Goal: Check status: Check status

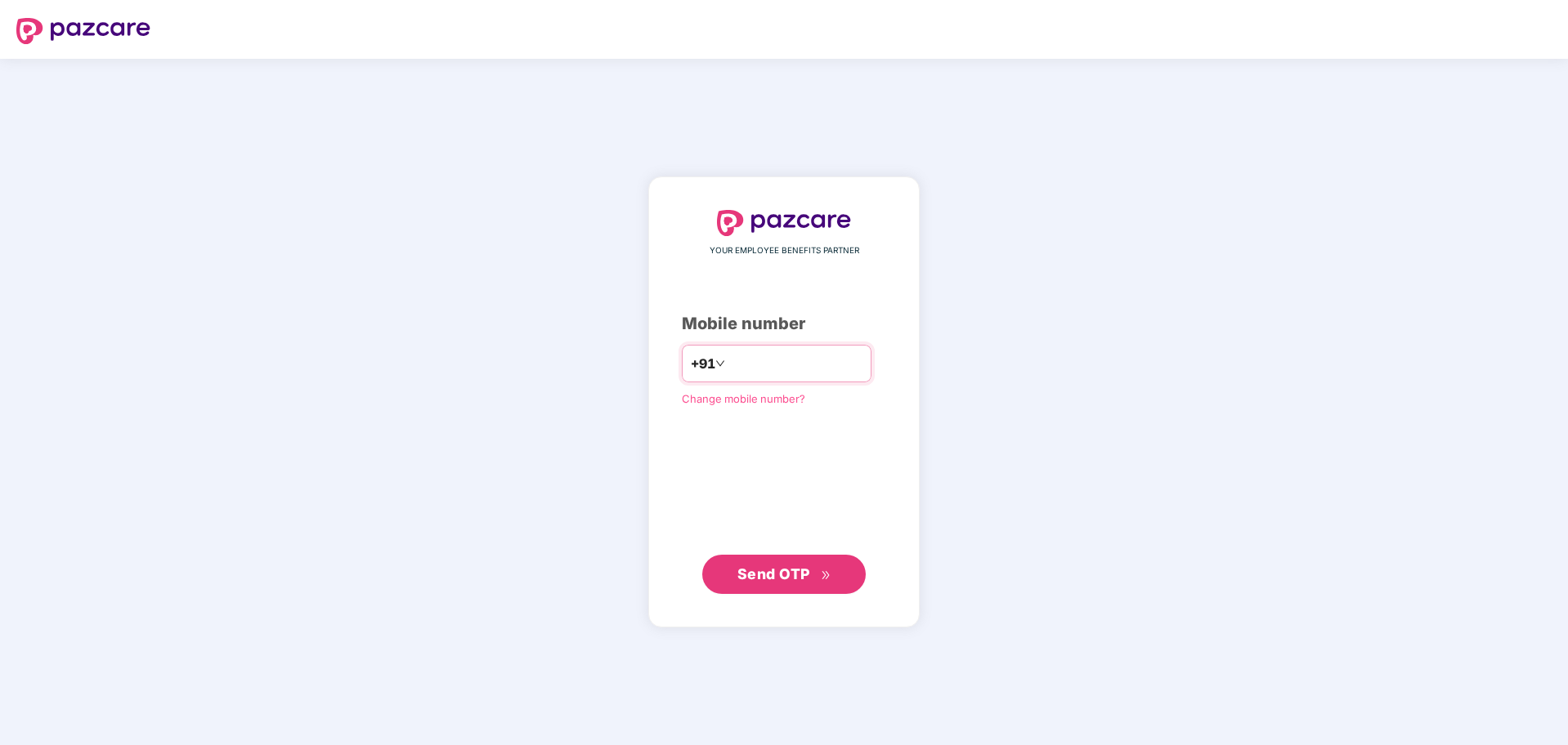
click at [820, 367] on input "number" at bounding box center [794, 363] width 134 height 27
type input "**********"
click at [801, 577] on span "Send OTP" at bounding box center [774, 573] width 73 height 17
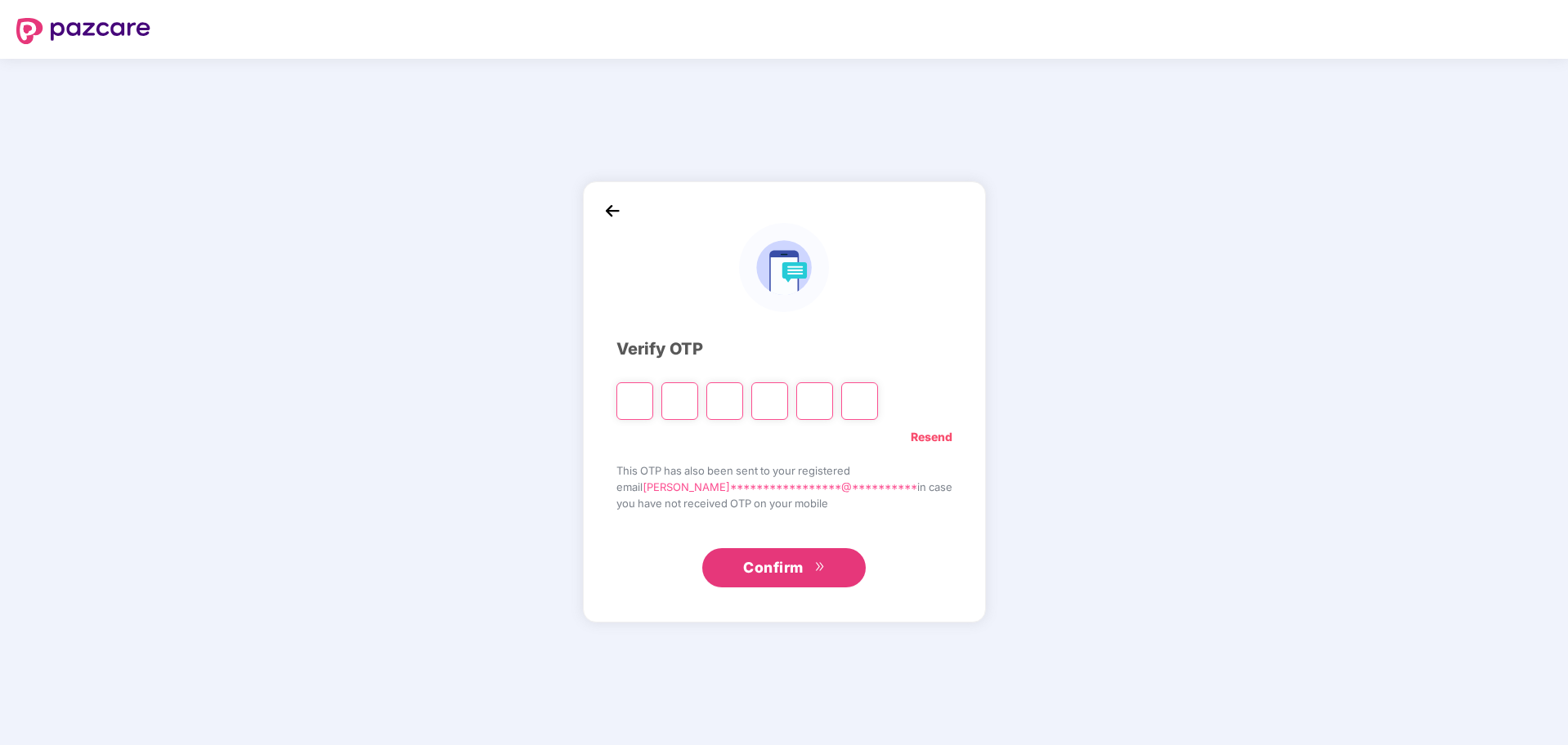
paste input "*"
type input "*"
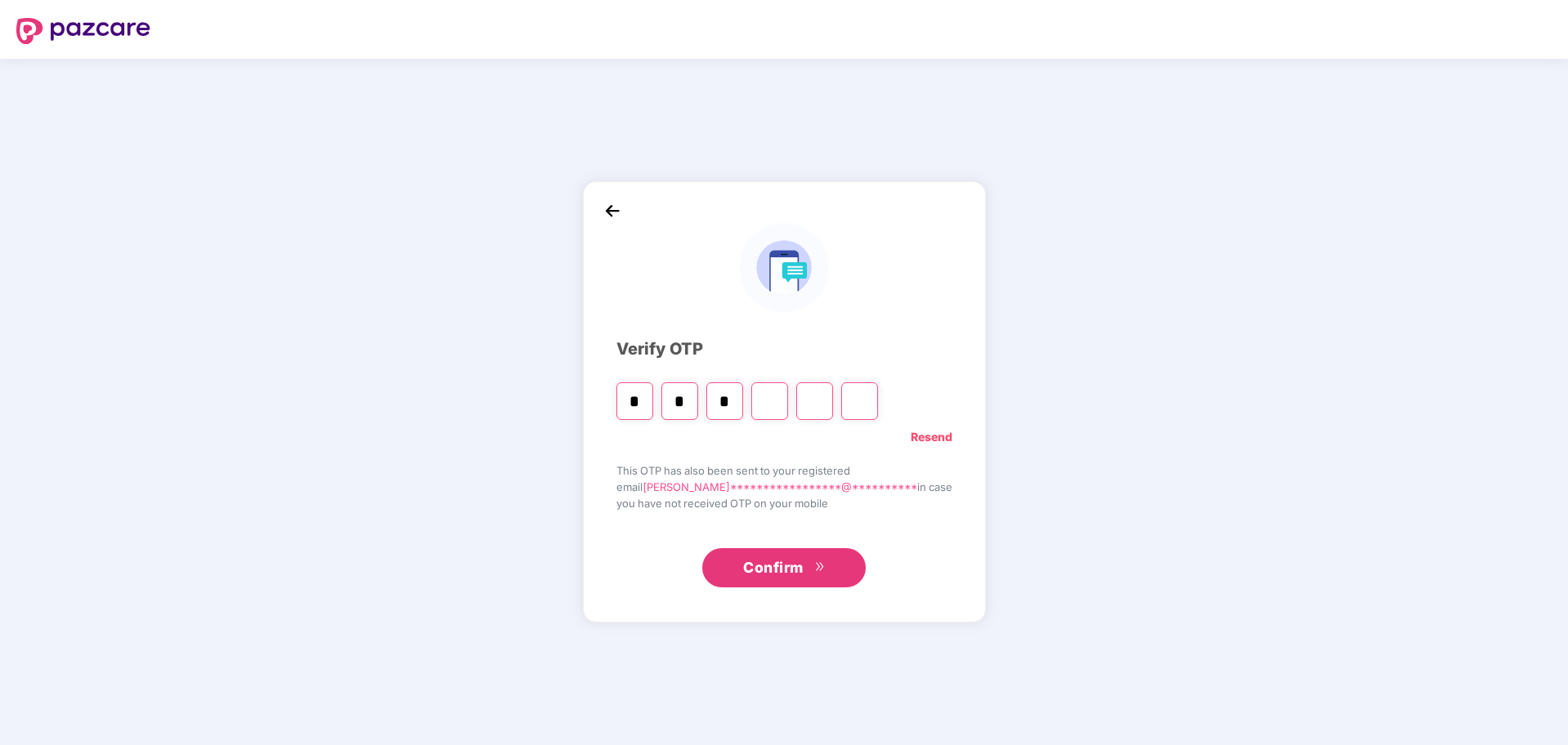
type input "*"
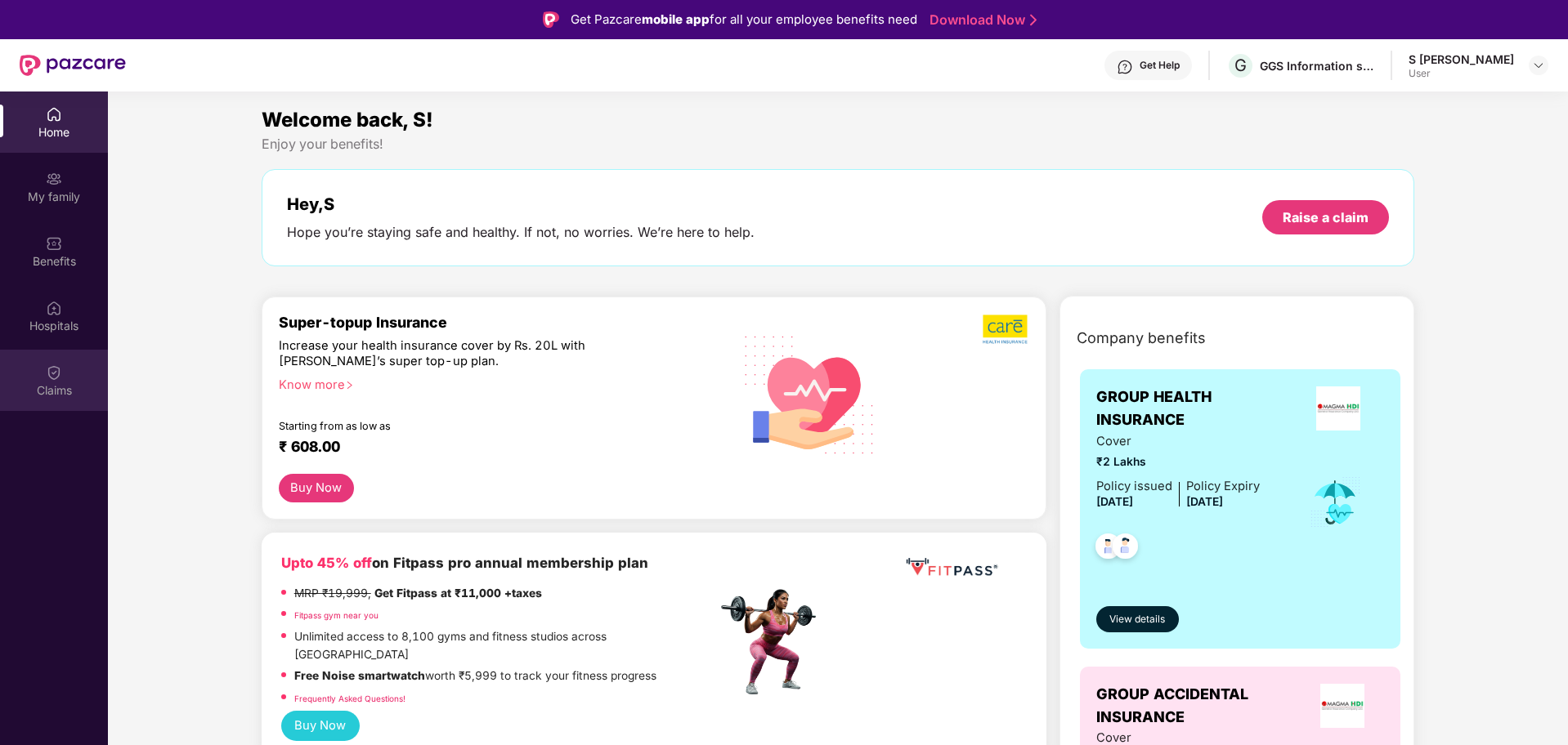
click at [71, 381] on div "Claims" at bounding box center [54, 380] width 108 height 61
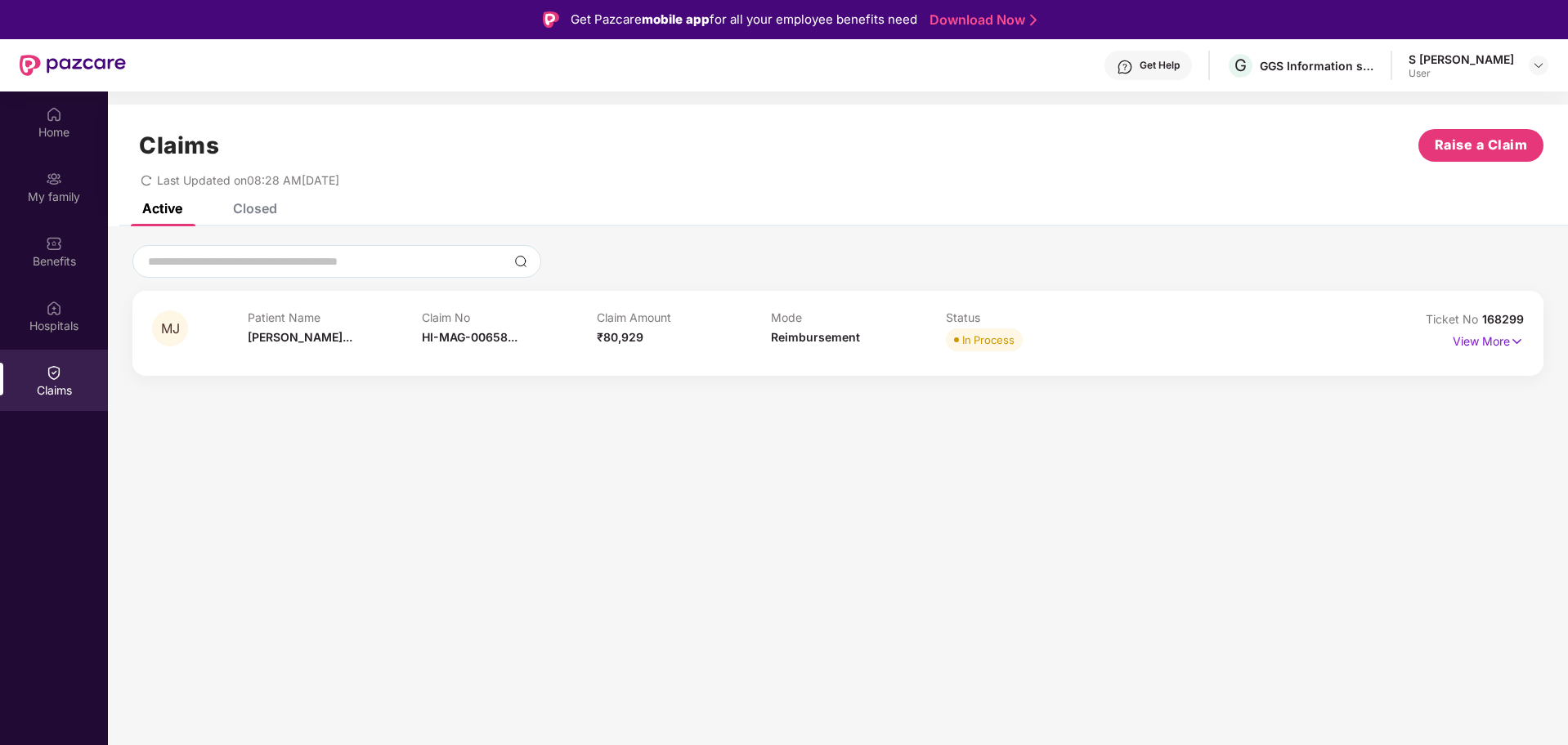
click at [1526, 351] on div "MJ Patient Name [PERSON_NAME]... Claim No HI-MAG-00658... Claim Amount ₹80,929 …" at bounding box center [838, 334] width 1411 height 85
click at [1517, 353] on div "View More" at bounding box center [1488, 342] width 71 height 27
click at [1510, 342] on img at bounding box center [1517, 342] width 14 height 18
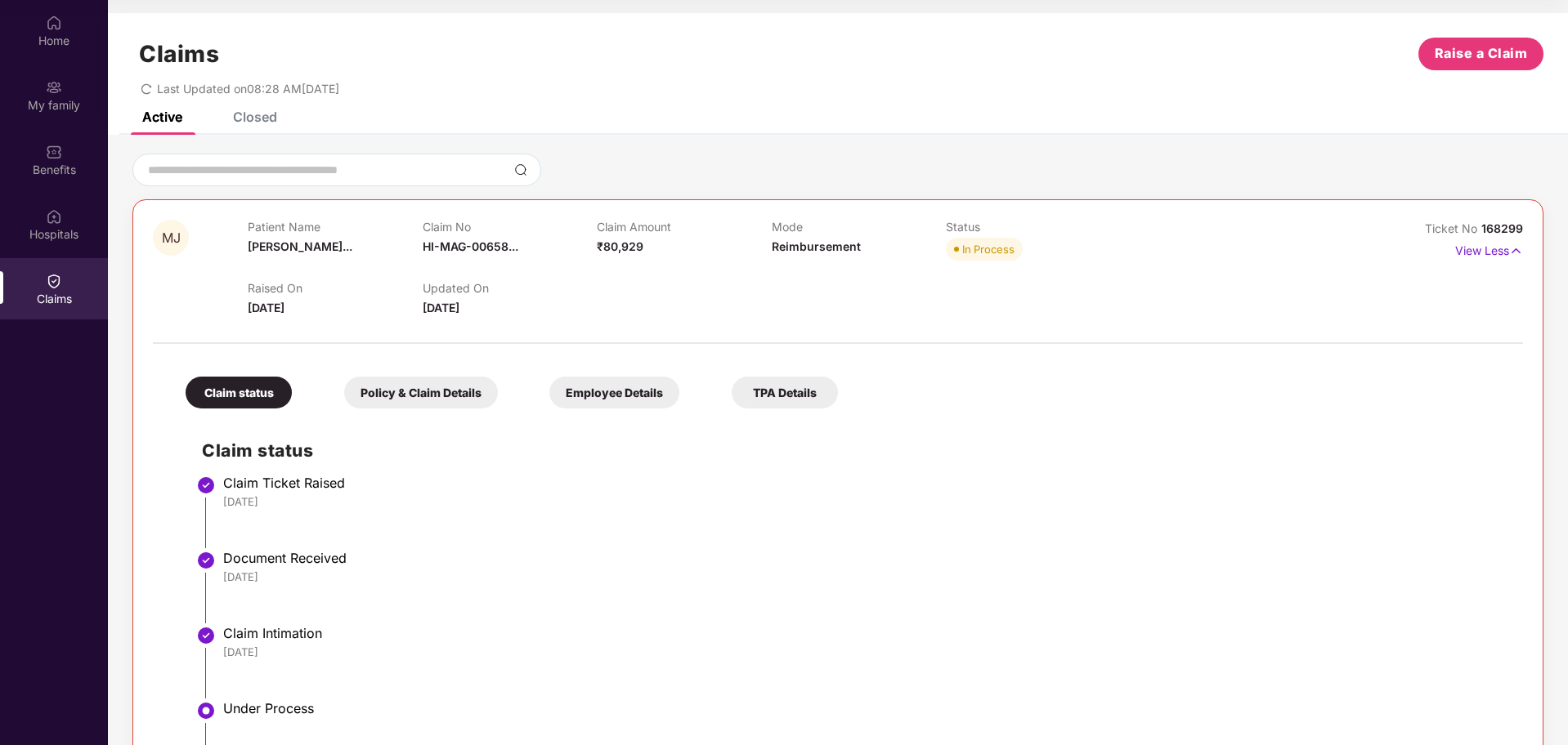
click at [256, 117] on div "Closed" at bounding box center [255, 117] width 44 height 17
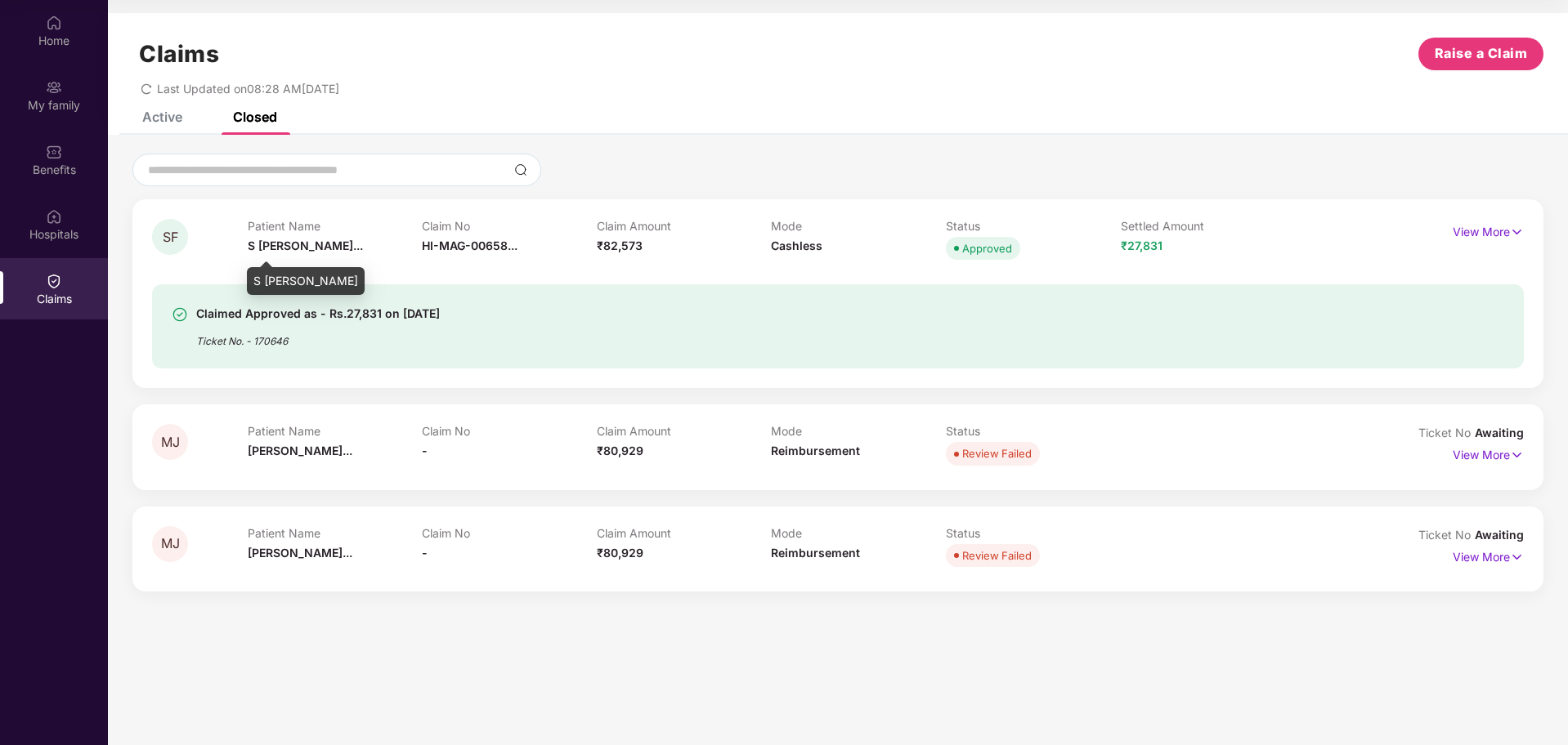
click at [285, 246] on span "S [PERSON_NAME]..." at bounding box center [305, 246] width 115 height 14
click at [1469, 236] on p "View More" at bounding box center [1488, 230] width 71 height 22
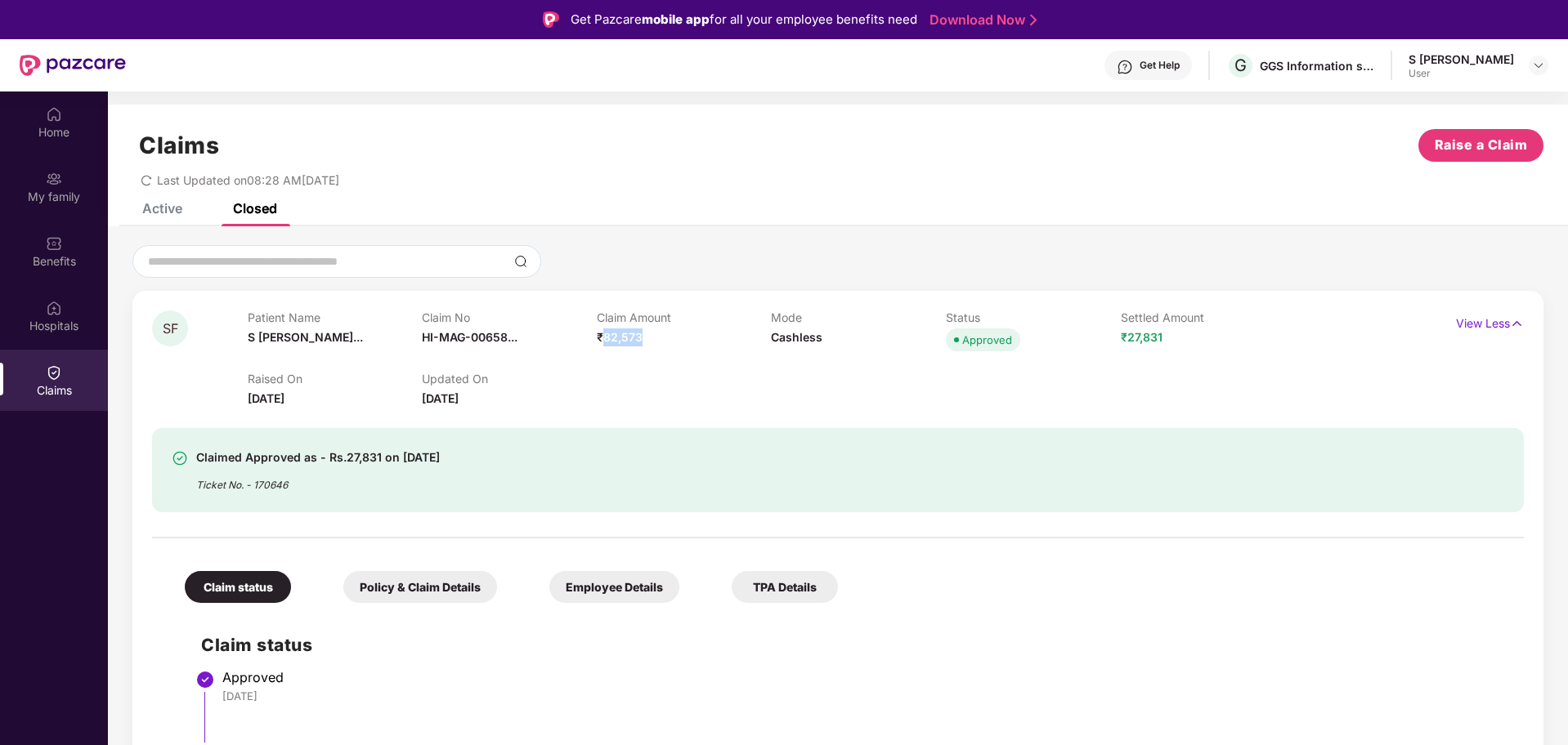
drag, startPoint x: 603, startPoint y: 338, endPoint x: 644, endPoint y: 343, distance: 41.3
click at [644, 343] on div "Claim Amount ₹82,573" at bounding box center [684, 333] width 175 height 45
click at [1137, 336] on span "₹27,831" at bounding box center [1141, 337] width 42 height 14
click at [615, 340] on span "₹82,573" at bounding box center [619, 337] width 46 height 14
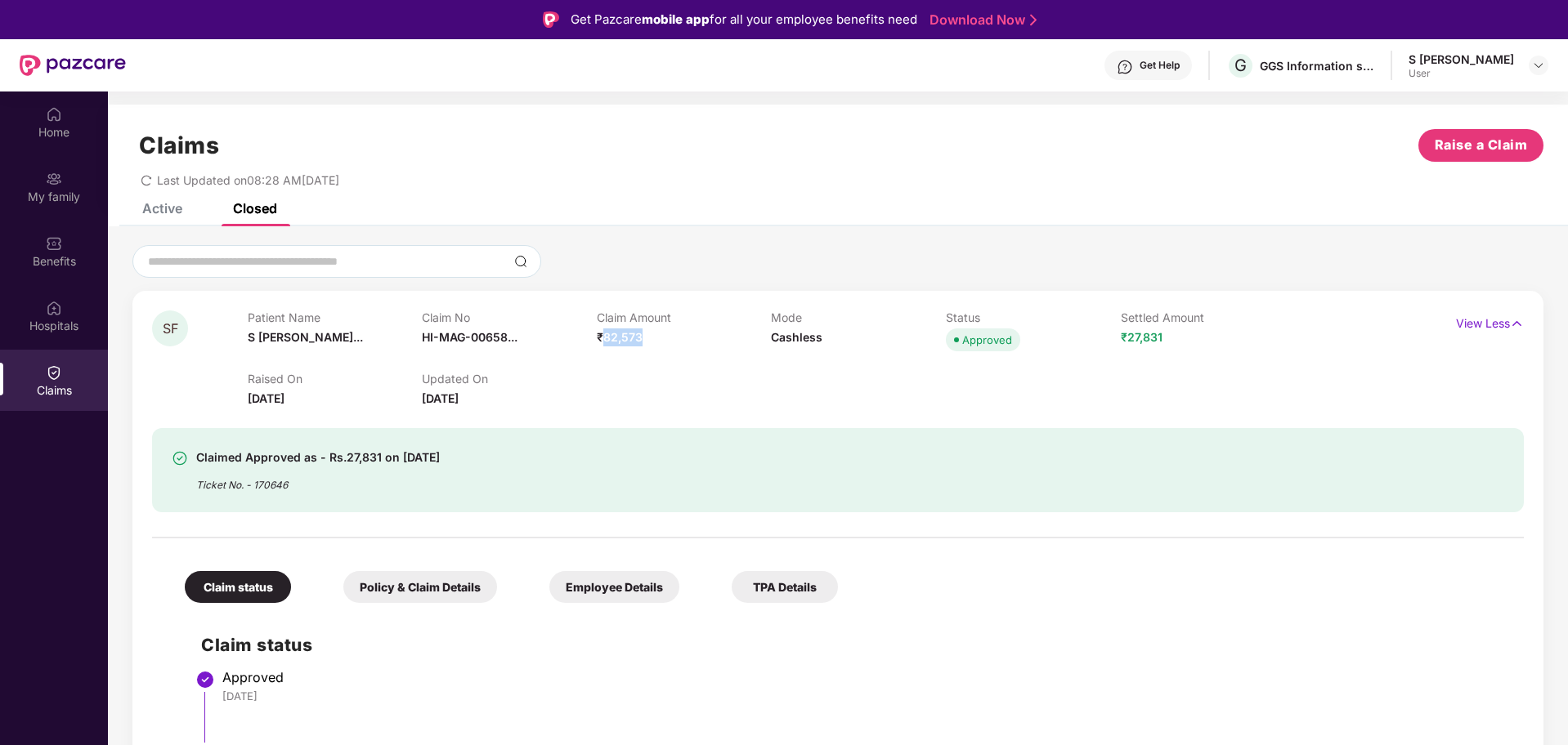
click at [615, 340] on span "₹82,573" at bounding box center [619, 337] width 46 height 14
click at [1135, 348] on div "Settled Amount ₹27,831" at bounding box center [1208, 333] width 175 height 45
click at [916, 394] on div "Raised On [DATE] Updated On [DATE]" at bounding box center [771, 381] width 1048 height 52
click at [155, 221] on div "Active" at bounding box center [150, 207] width 65 height 36
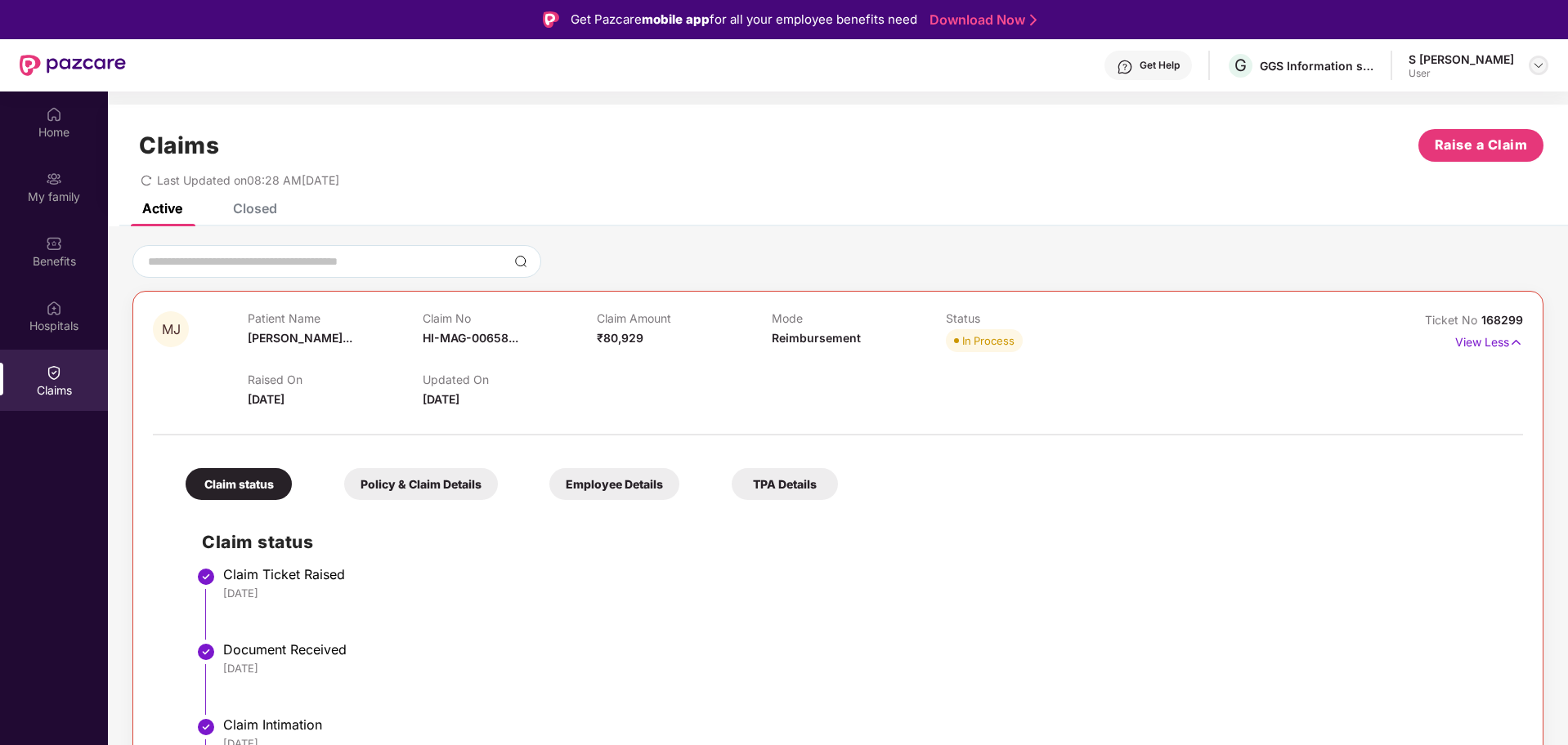
click at [1547, 63] on div at bounding box center [1538, 66] width 20 height 20
click at [1371, 88] on div "Logout" at bounding box center [1462, 104] width 212 height 32
